Goal: Information Seeking & Learning: Learn about a topic

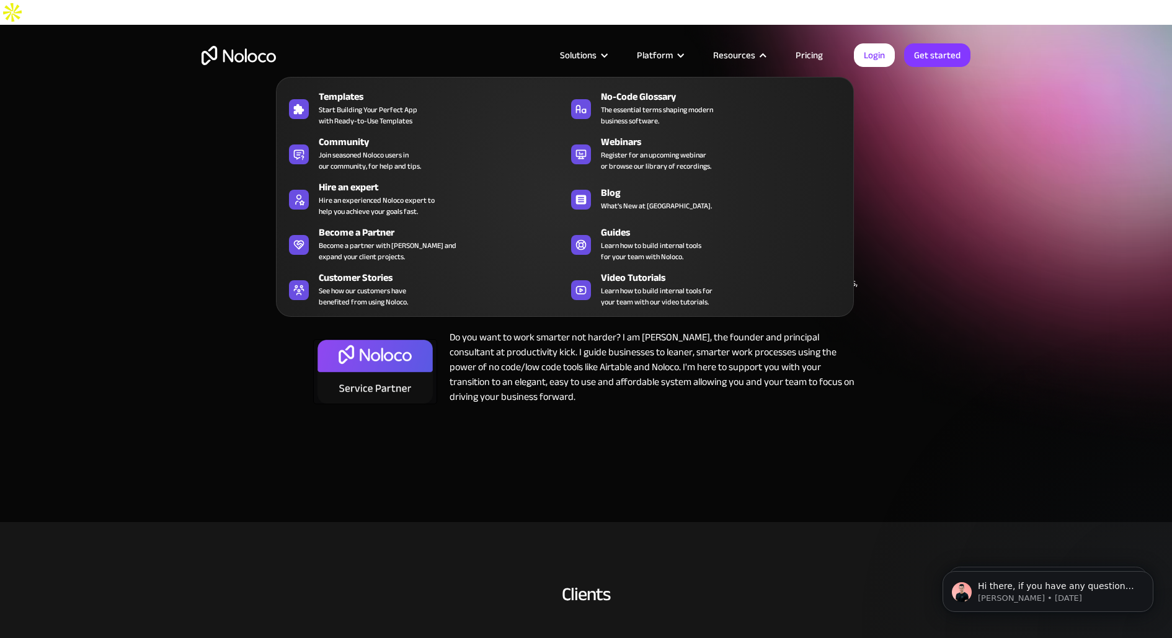
click at [384, 190] on div "Hire an expert" at bounding box center [445, 187] width 252 height 15
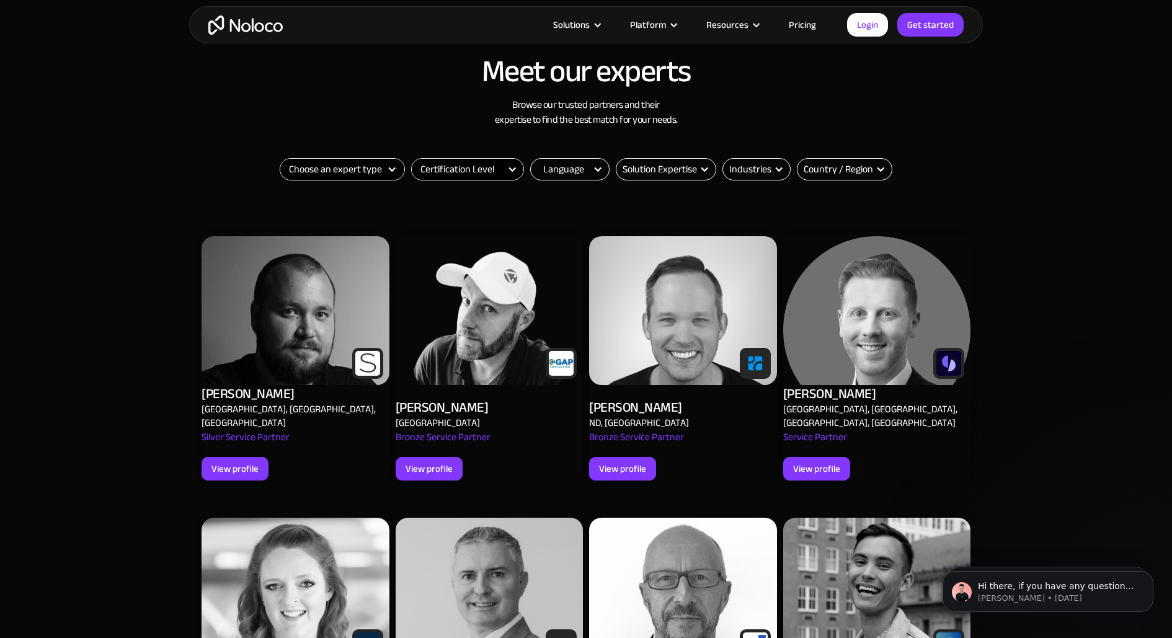
scroll to position [1009, 0]
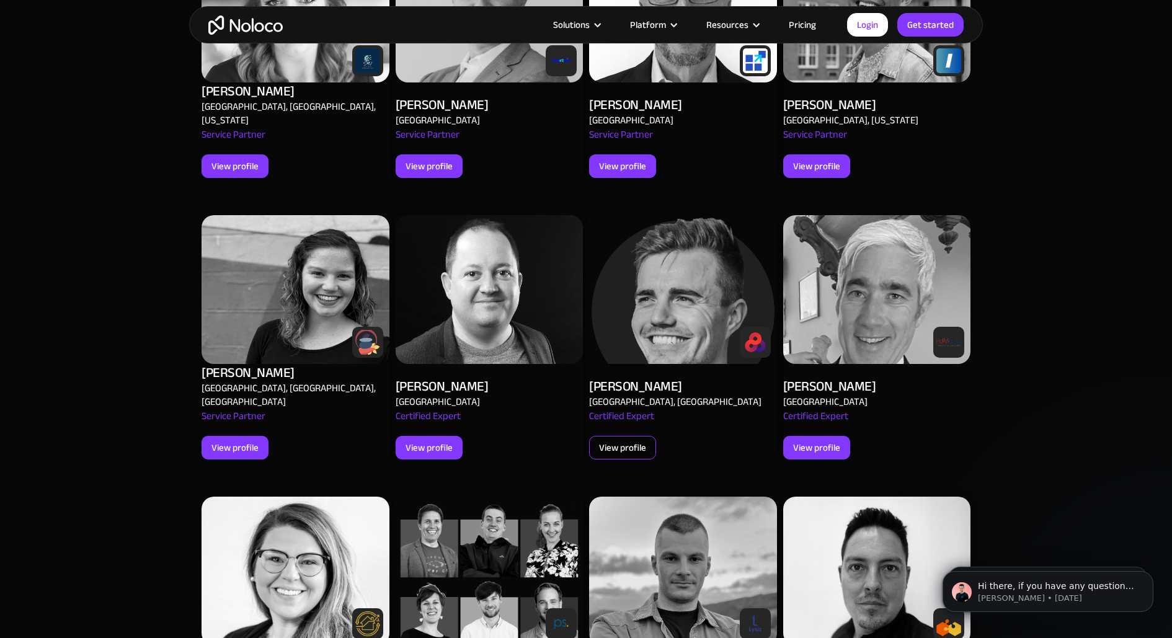
click at [613, 440] on div "View profile" at bounding box center [622, 448] width 47 height 16
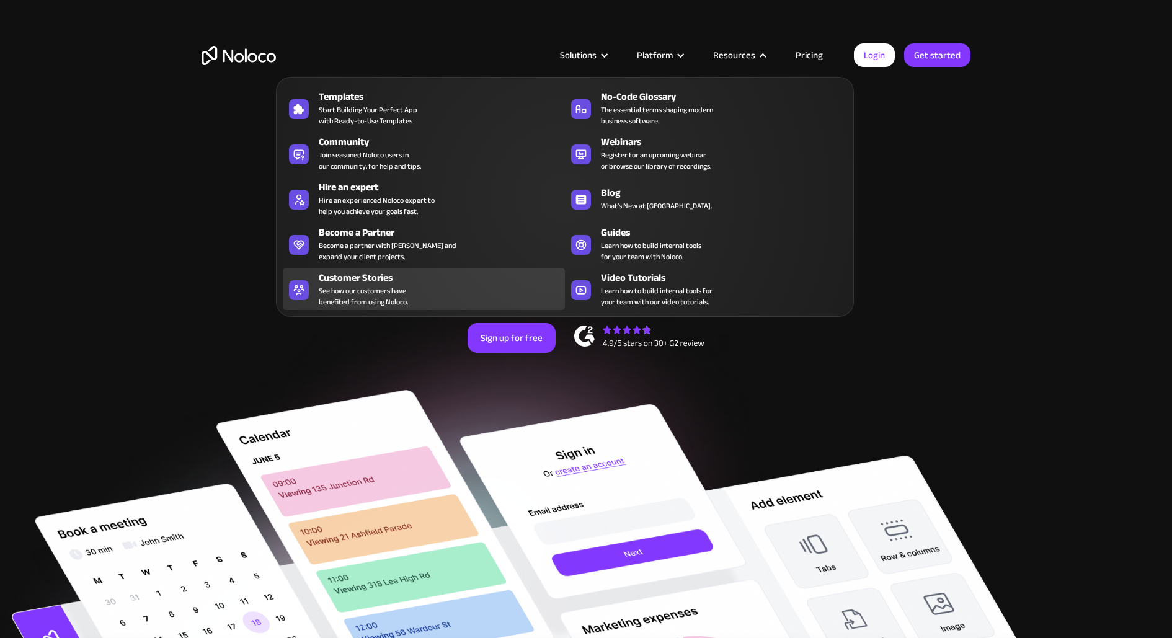
click at [438, 284] on div "Customer Stories" at bounding box center [445, 277] width 252 height 15
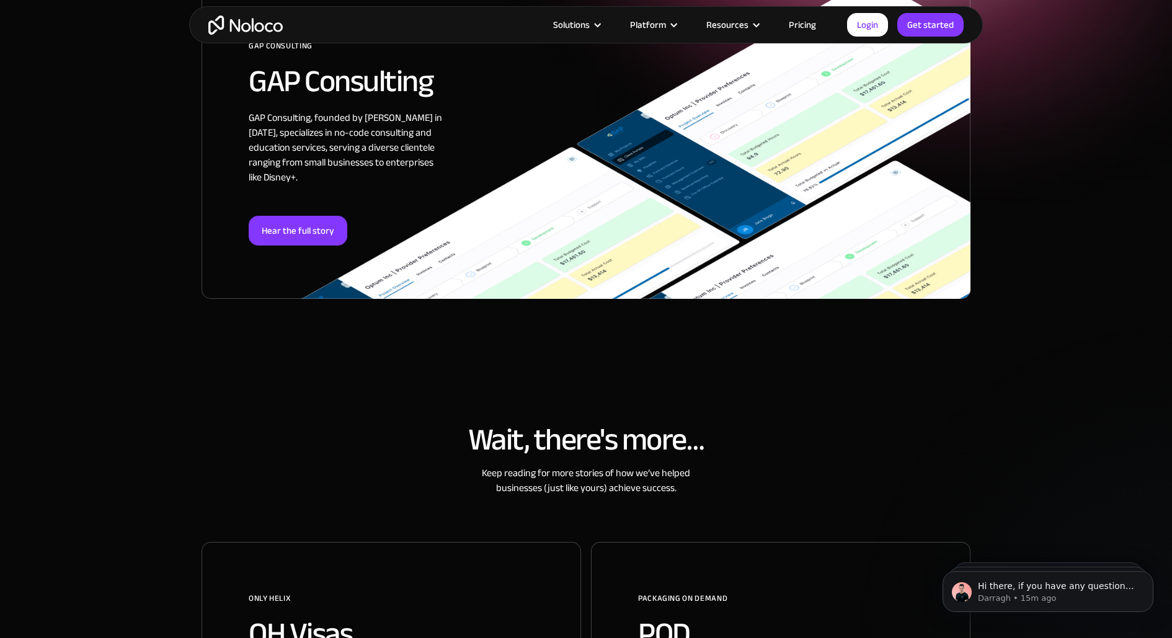
scroll to position [268, 0]
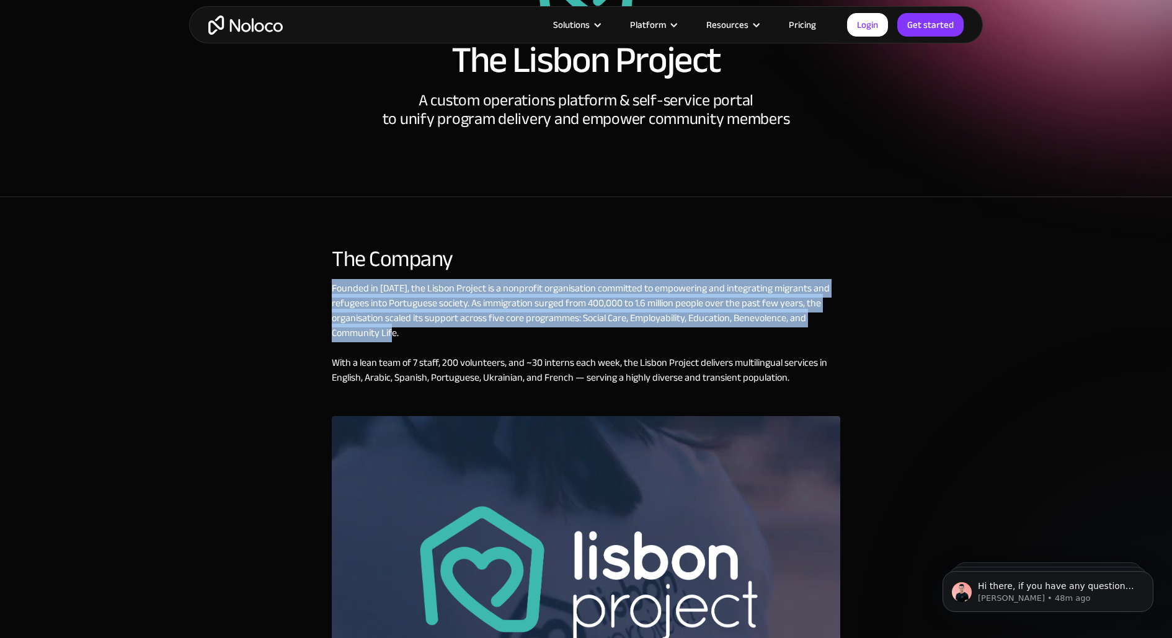
drag, startPoint x: 329, startPoint y: 288, endPoint x: 417, endPoint y: 329, distance: 97.7
click at [417, 329] on div "The Company Founded in 2017, the Lisbon Project is a nonprofit organisation com…" at bounding box center [586, 501] width 794 height 535
copy div "Founded in [DATE], the Lisbon Project is a nonprofit organisation committed to …"
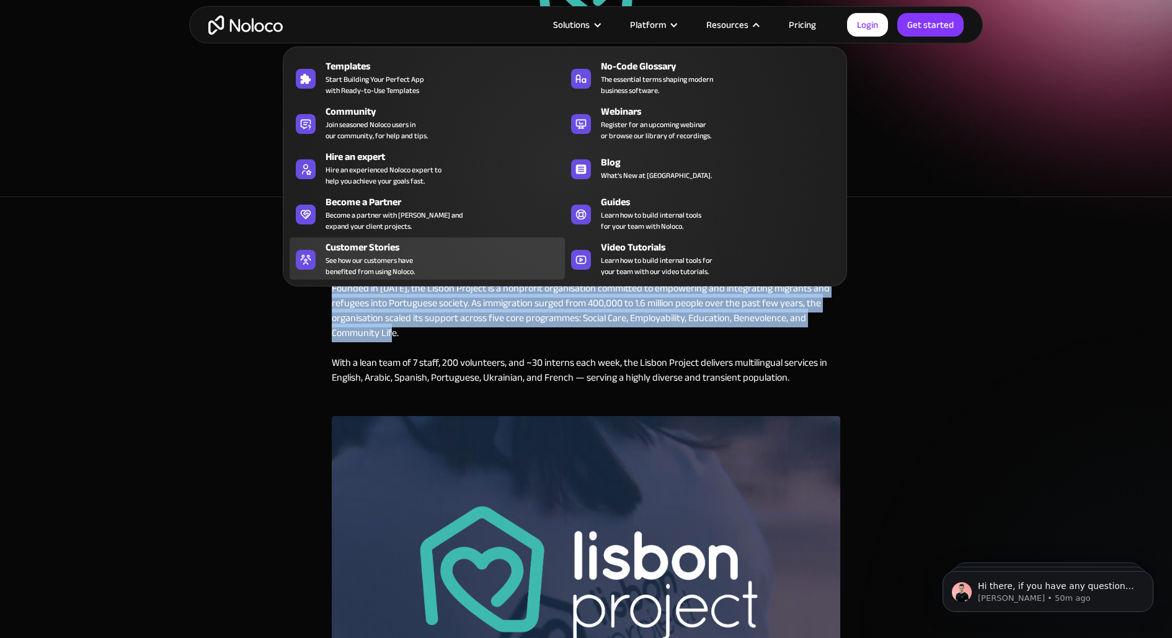
click at [463, 253] on div "Customer Stories" at bounding box center [448, 247] width 245 height 15
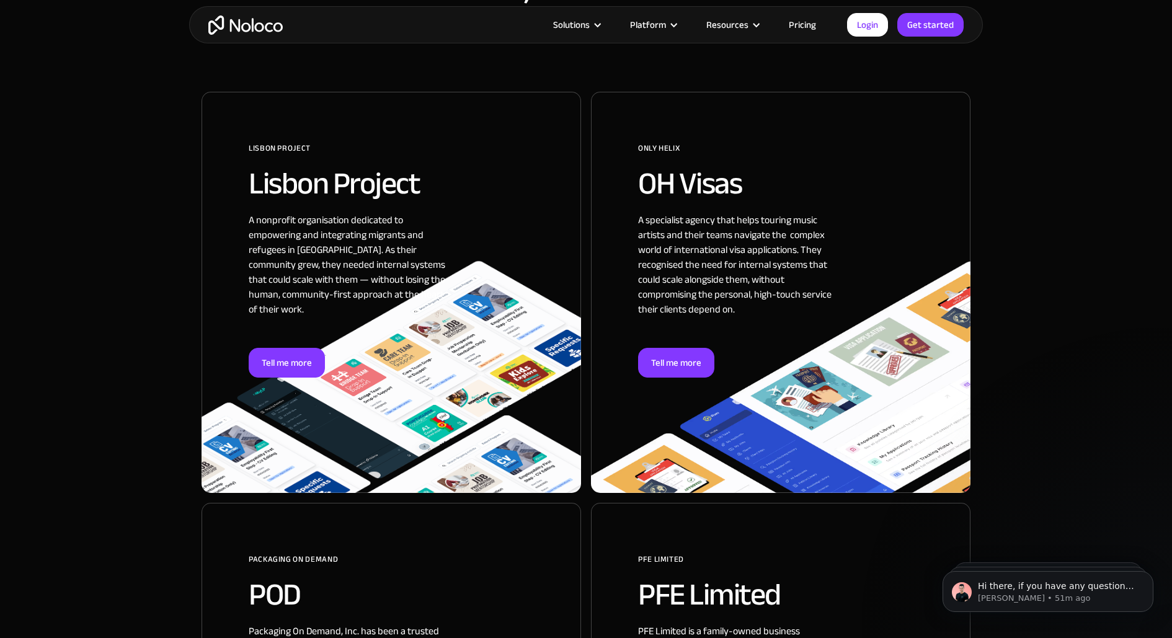
scroll to position [624, 0]
